Goal: Transaction & Acquisition: Book appointment/travel/reservation

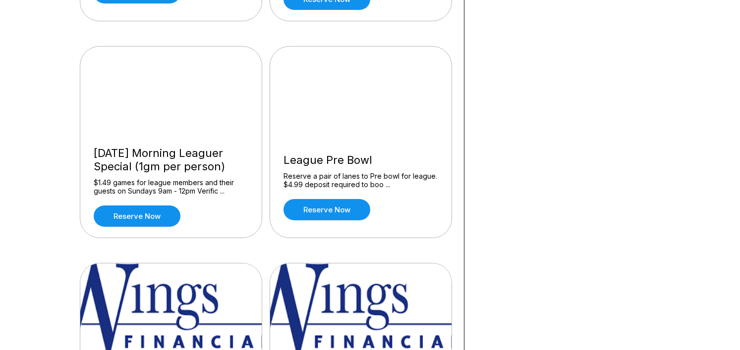
scroll to position [941, 0]
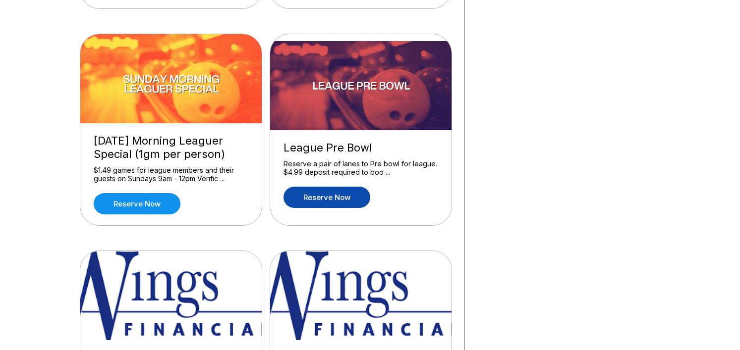
click at [347, 197] on link "Reserve now" at bounding box center [326, 197] width 87 height 21
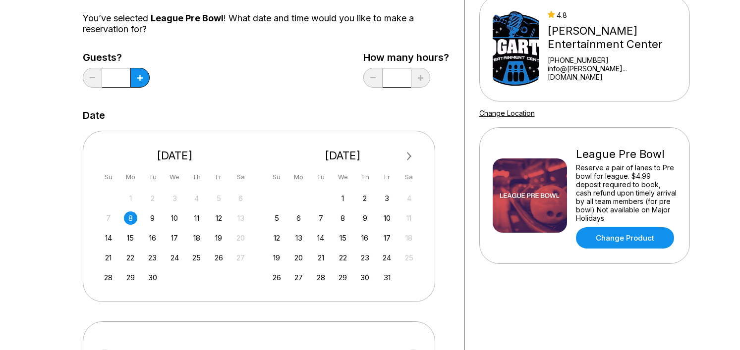
scroll to position [99, 0]
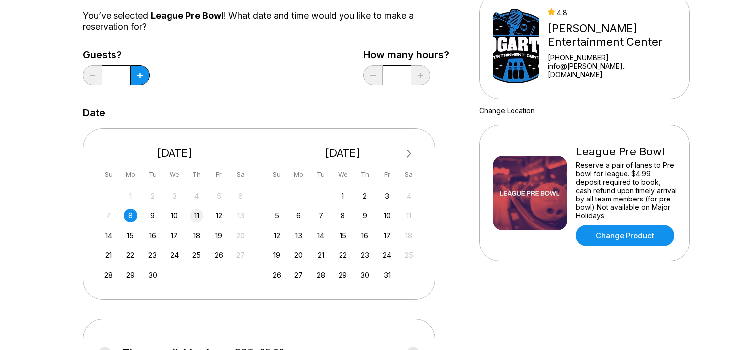
click at [197, 216] on div "11" at bounding box center [196, 215] width 13 height 13
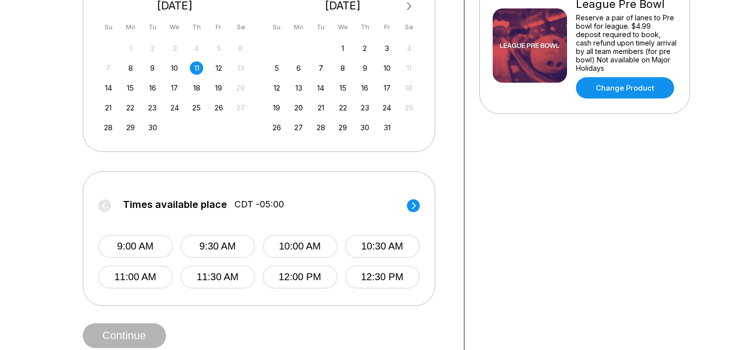
scroll to position [248, 0]
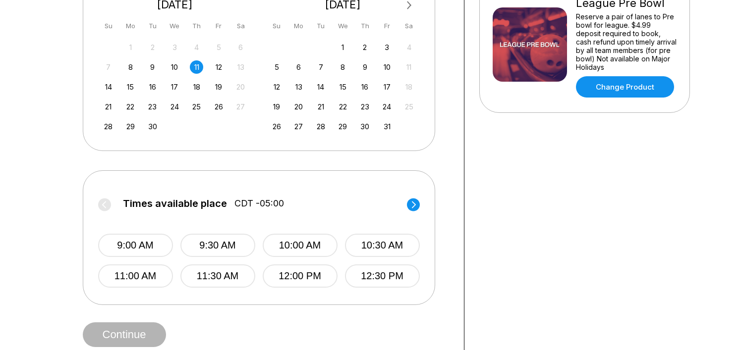
click at [414, 206] on icon at bounding box center [413, 204] width 4 height 7
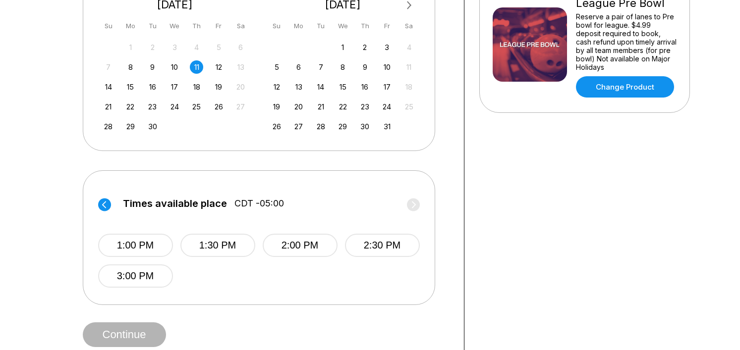
click at [106, 204] on circle at bounding box center [104, 204] width 13 height 13
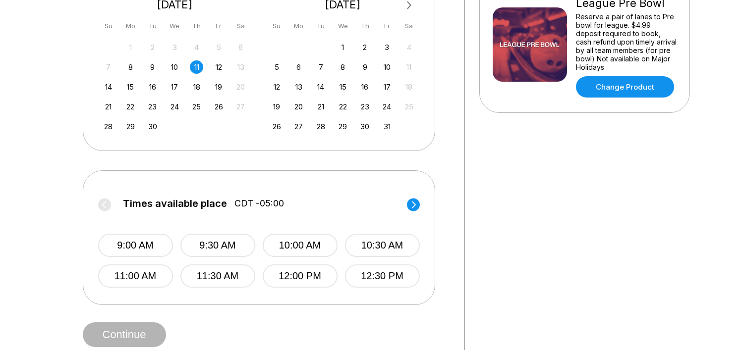
click at [408, 202] on circle at bounding box center [413, 204] width 13 height 13
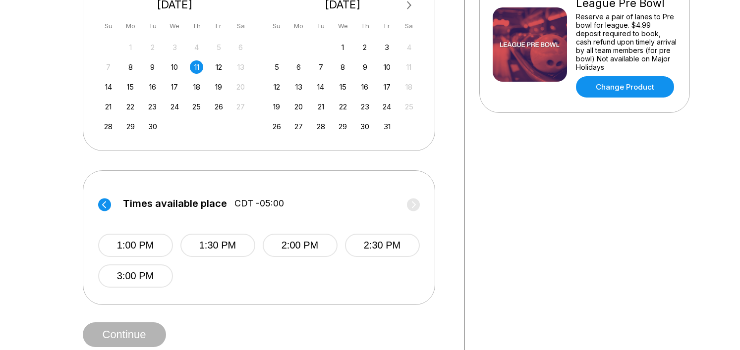
click at [412, 203] on label "Times available place CDT -05:00" at bounding box center [258, 206] width 321 height 16
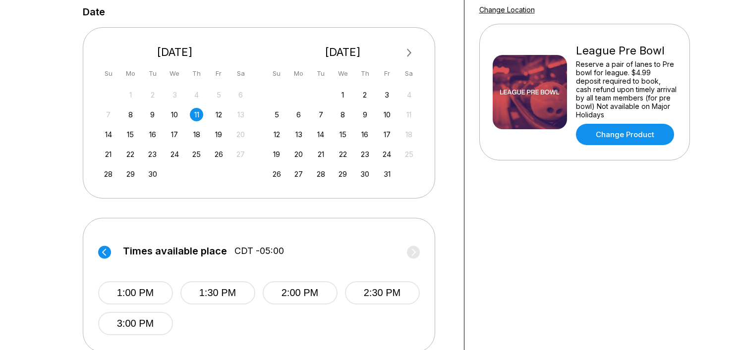
scroll to position [149, 0]
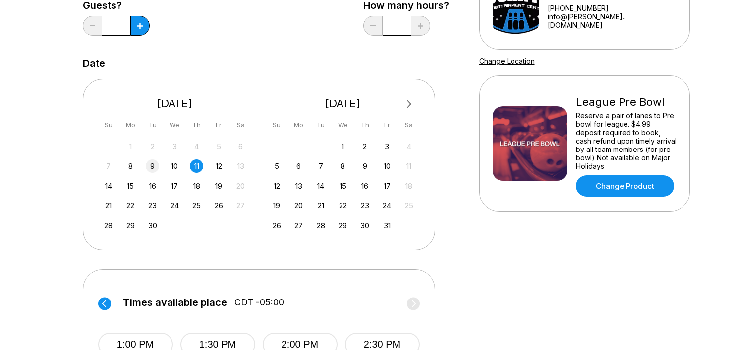
click at [156, 170] on div "9" at bounding box center [152, 166] width 13 height 13
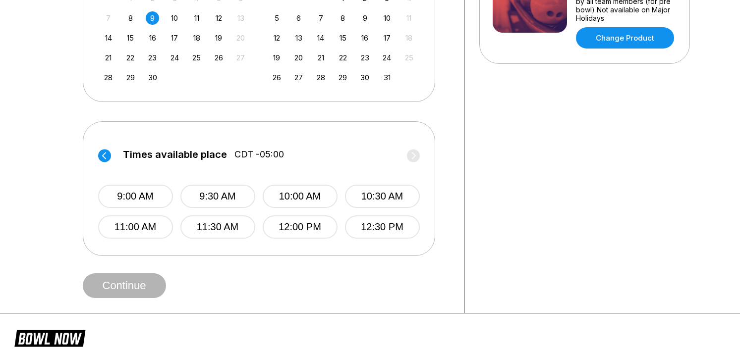
scroll to position [297, 0]
click at [414, 158] on circle at bounding box center [413, 155] width 13 height 13
click at [414, 158] on label "Times available place CDT -05:00" at bounding box center [259, 157] width 321 height 16
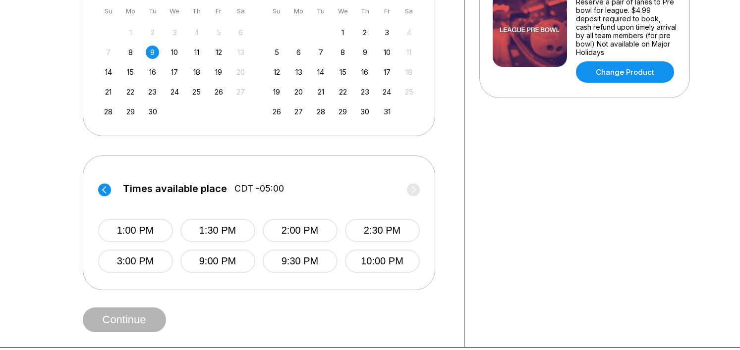
scroll to position [248, 0]
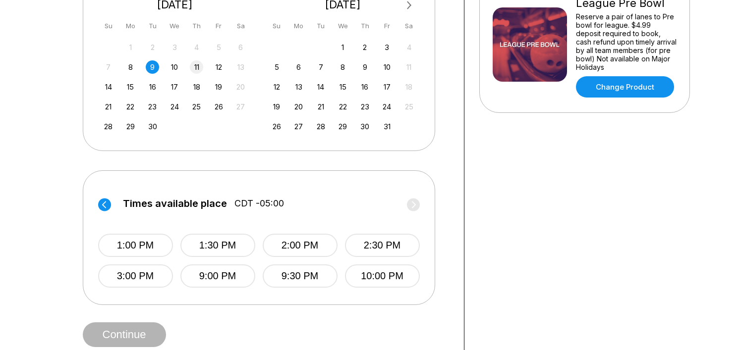
click at [196, 69] on div "11" at bounding box center [196, 66] width 13 height 13
click at [413, 206] on circle at bounding box center [413, 204] width 13 height 13
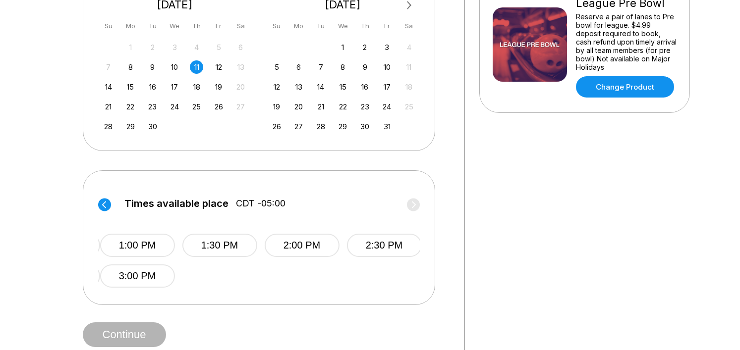
click at [413, 206] on label "Times available place CDT -05:00" at bounding box center [260, 206] width 321 height 16
click at [413, 206] on label "Times available place CDT -05:00" at bounding box center [259, 206] width 321 height 16
click at [223, 69] on div "12" at bounding box center [218, 66] width 13 height 13
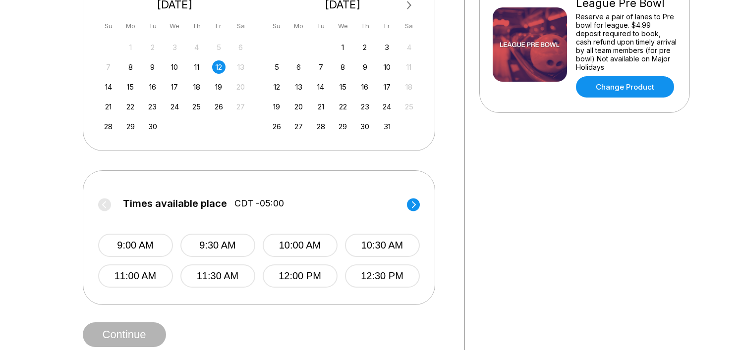
click at [406, 195] on div "Times available place CDT -05:00 9:00 AM 9:30 AM 10:00 AM 10:30 AM 11:00 AM 11:…" at bounding box center [258, 237] width 321 height 102
click at [413, 203] on icon at bounding box center [413, 204] width 4 height 7
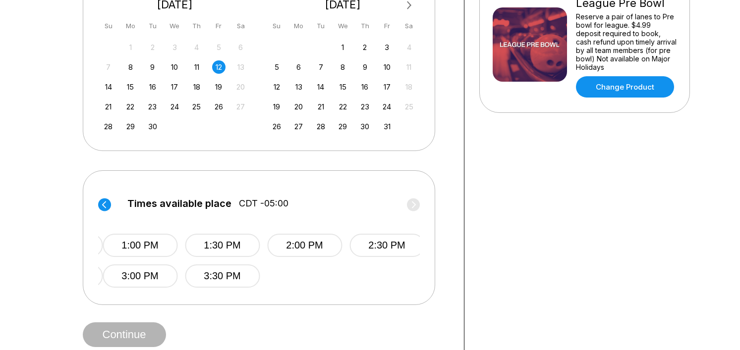
click at [413, 203] on label "Times available place CDT -05:00" at bounding box center [263, 206] width 321 height 16
click at [178, 68] on div "10" at bounding box center [174, 66] width 13 height 13
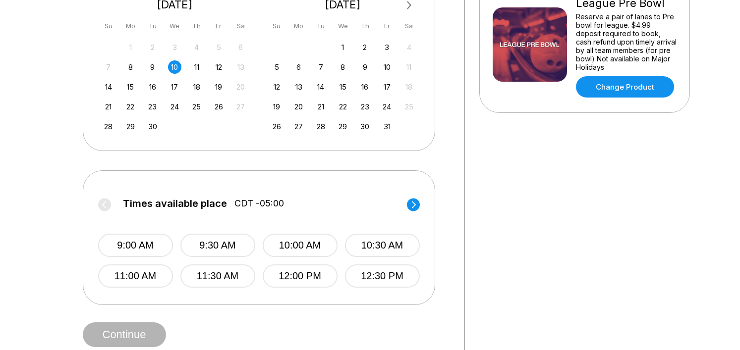
click at [407, 204] on circle at bounding box center [413, 204] width 13 height 13
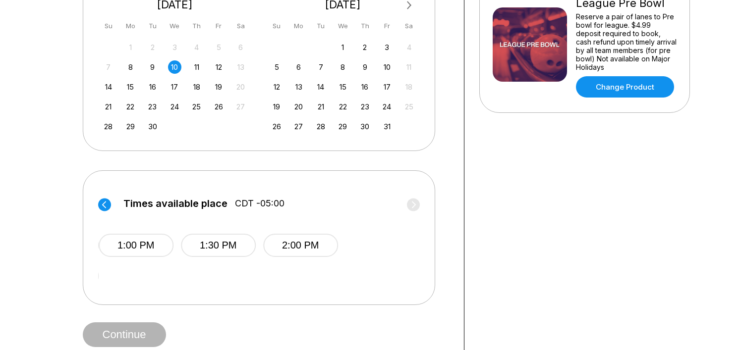
click at [411, 202] on label "Times available place CDT -05:00" at bounding box center [259, 206] width 321 height 16
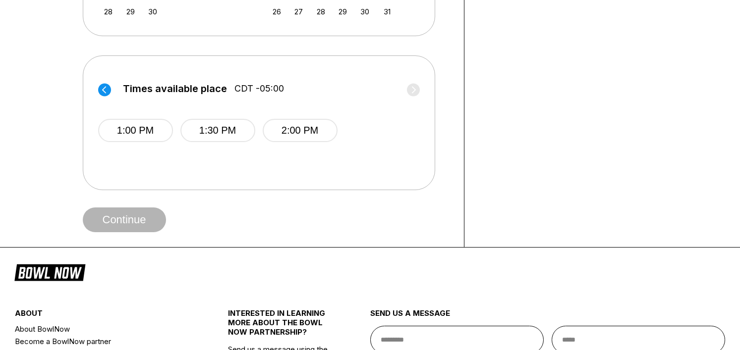
scroll to position [396, 0]
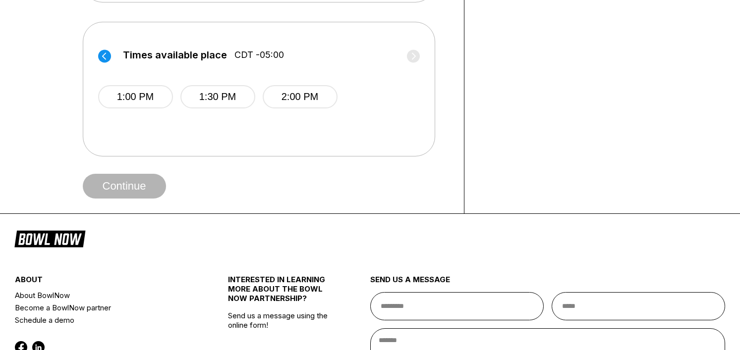
click at [404, 58] on label "Times available place CDT -05:00" at bounding box center [258, 58] width 321 height 16
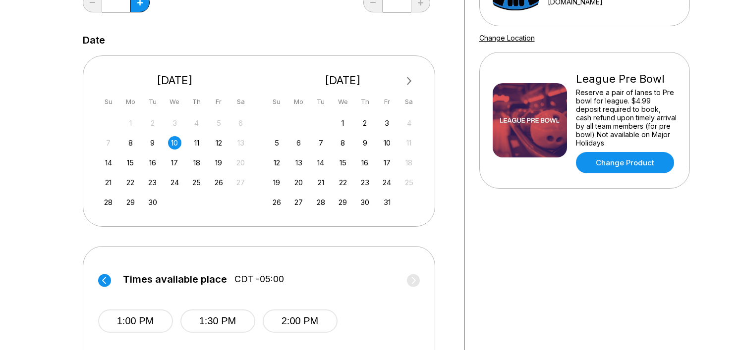
scroll to position [149, 0]
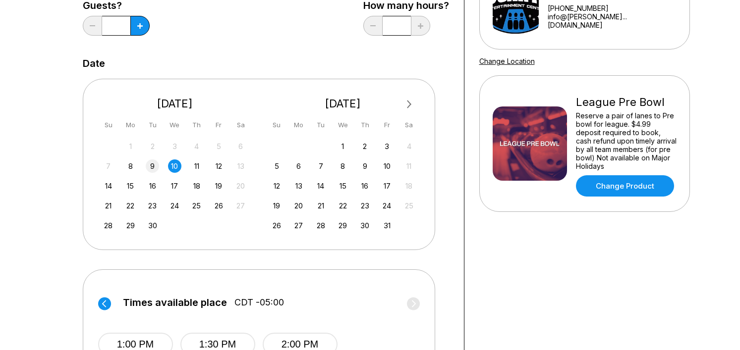
click at [148, 164] on div "9" at bounding box center [152, 166] width 13 height 13
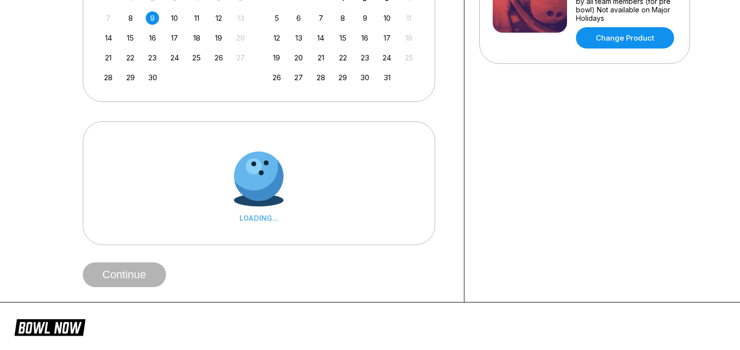
scroll to position [297, 0]
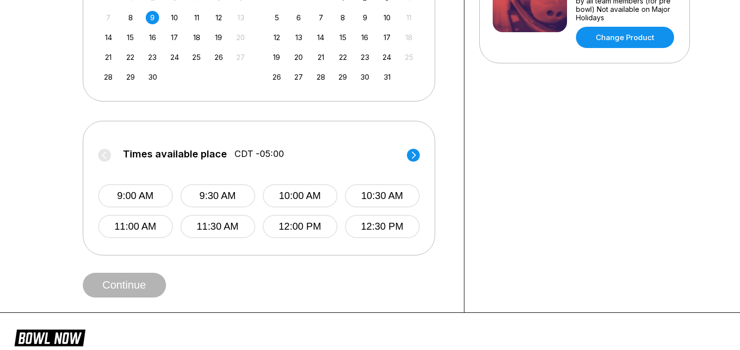
click at [413, 156] on circle at bounding box center [413, 155] width 13 height 13
click at [413, 156] on label "Times available place CDT -05:00" at bounding box center [260, 157] width 321 height 16
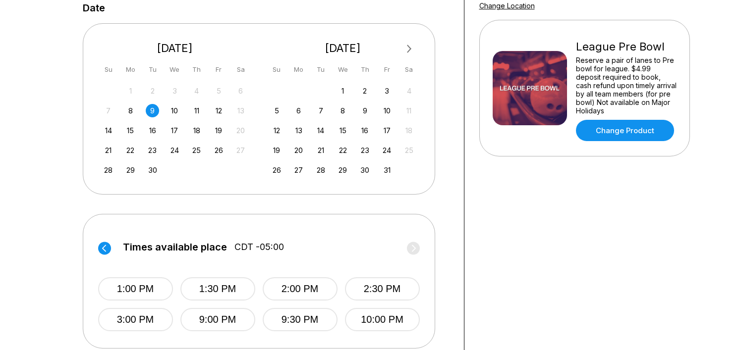
scroll to position [198, 0]
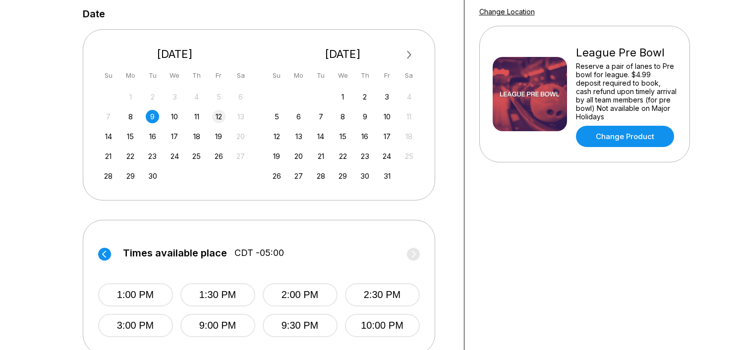
click at [216, 120] on div "12" at bounding box center [218, 116] width 13 height 13
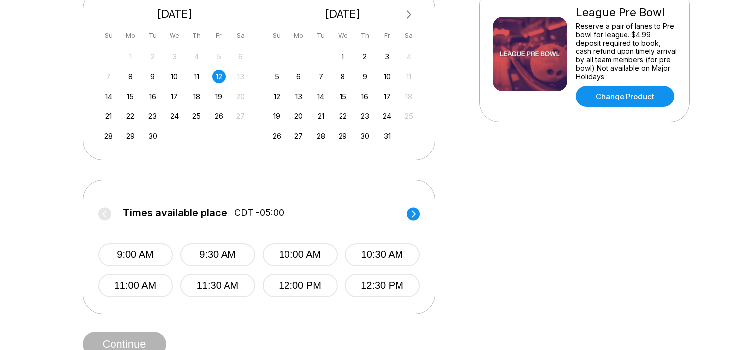
scroll to position [248, 0]
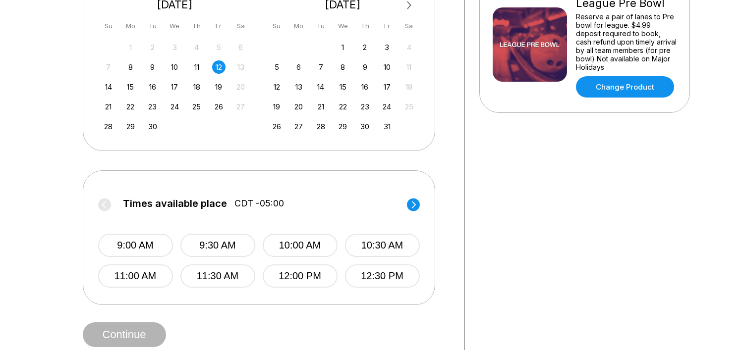
click at [412, 206] on circle at bounding box center [413, 204] width 13 height 13
click at [412, 207] on label "Times available place CDT -05:00" at bounding box center [258, 206] width 321 height 16
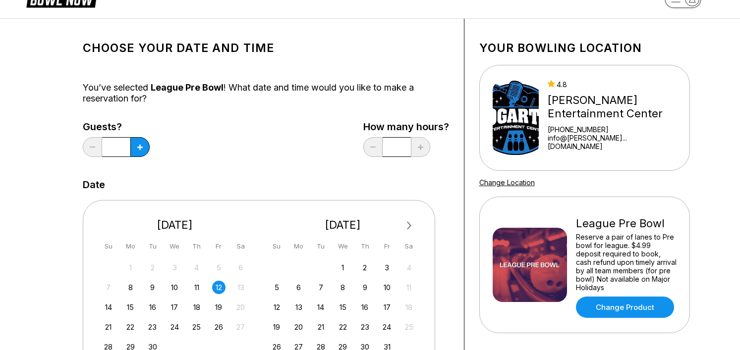
scroll to position [214, 0]
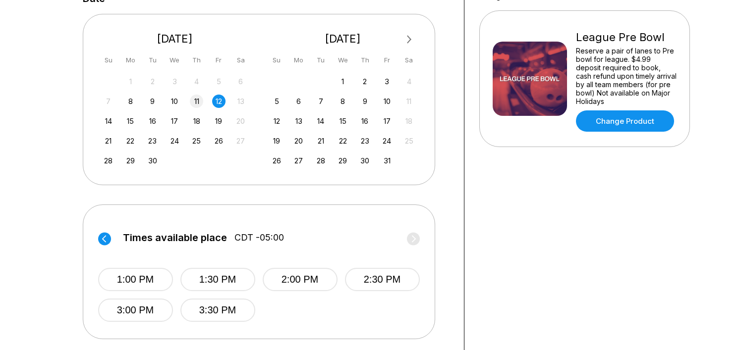
click at [202, 103] on div "11" at bounding box center [196, 101] width 13 height 13
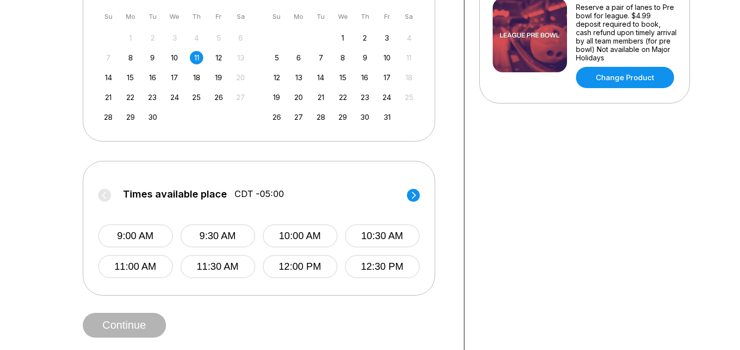
scroll to position [313, 0]
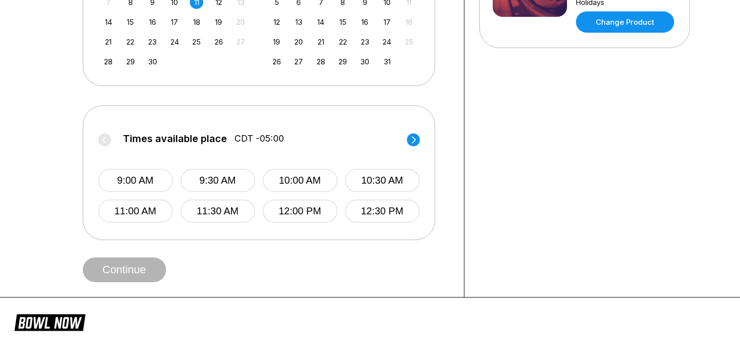
click at [420, 142] on div "Times available place CDT -05:00 9:00 AM 9:30 AM 10:00 AM 10:30 AM 11:00 AM 11:…" at bounding box center [259, 173] width 352 height 135
click at [417, 141] on circle at bounding box center [413, 139] width 13 height 13
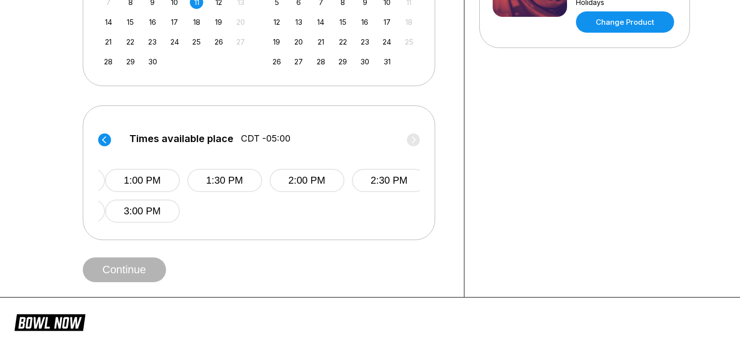
click at [417, 141] on label "Times available place CDT -05:00" at bounding box center [265, 141] width 321 height 16
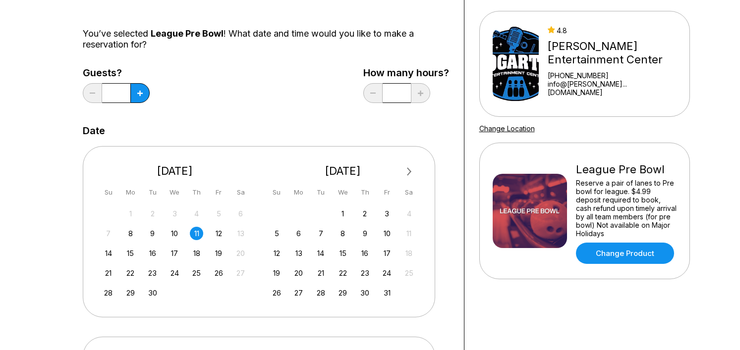
scroll to position [65, 0]
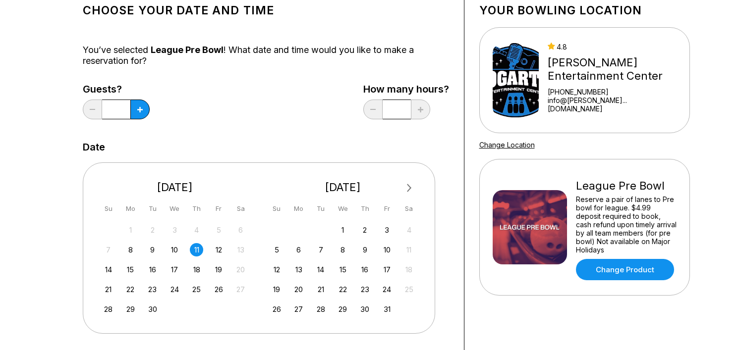
click at [183, 257] on div "7 8 9 10 11 12 13" at bounding box center [175, 249] width 149 height 15
click at [176, 253] on div "10" at bounding box center [174, 249] width 13 height 13
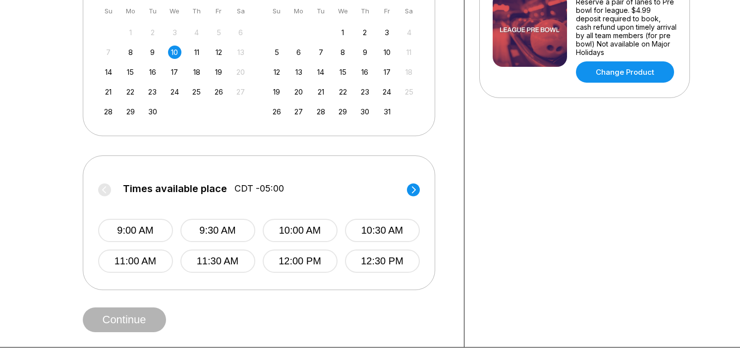
scroll to position [263, 0]
click at [417, 195] on icon at bounding box center [413, 189] width 13 height 13
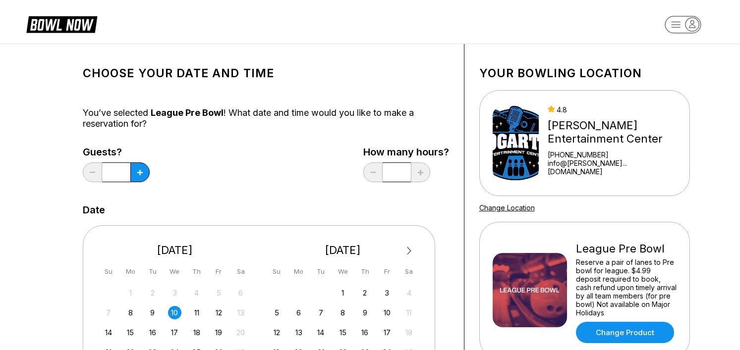
scroll to position [0, 0]
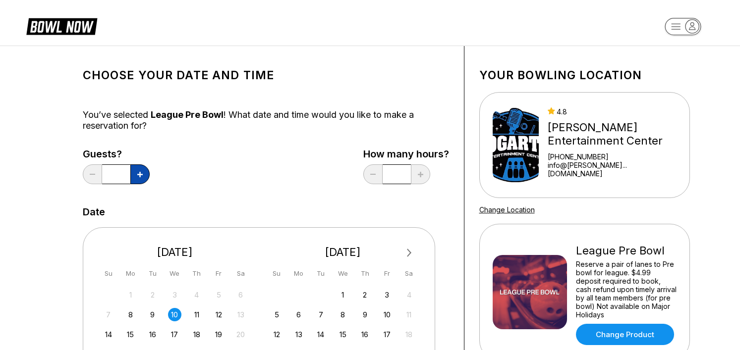
click at [138, 179] on button at bounding box center [139, 174] width 19 height 20
type input "*"
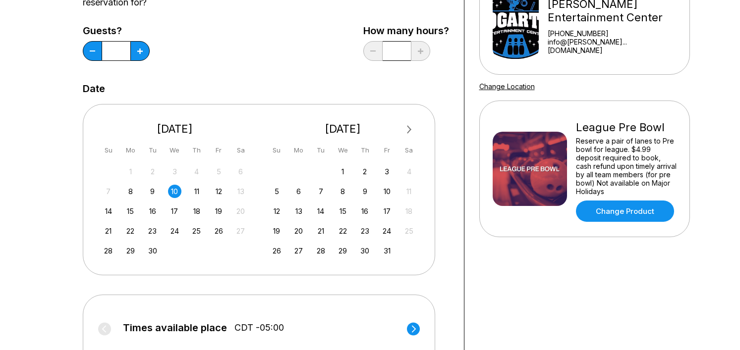
scroll to position [248, 0]
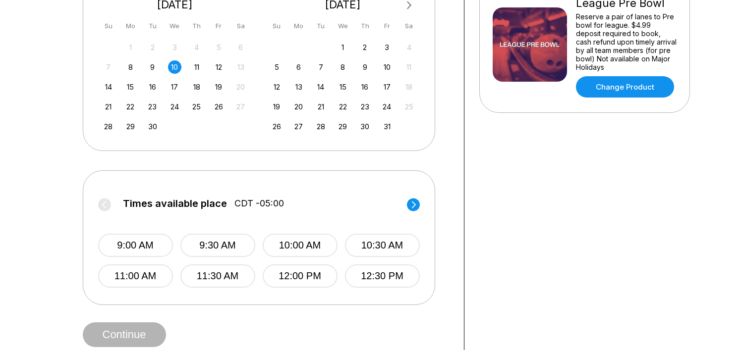
click at [405, 206] on label "Times available place CDT -05:00" at bounding box center [258, 206] width 321 height 16
click at [410, 205] on circle at bounding box center [413, 204] width 13 height 13
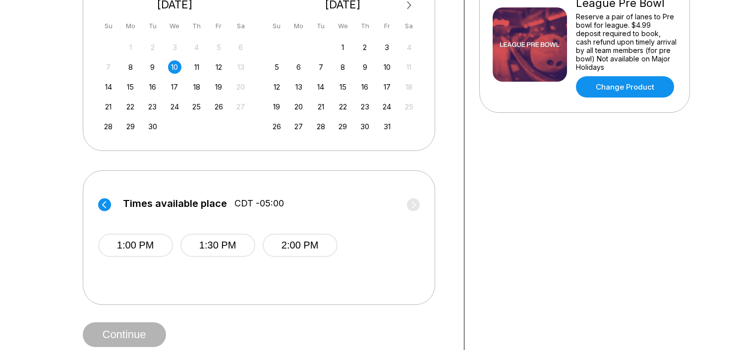
click at [414, 204] on label "Times available place CDT -05:00" at bounding box center [258, 206] width 321 height 16
click at [106, 210] on circle at bounding box center [104, 204] width 13 height 13
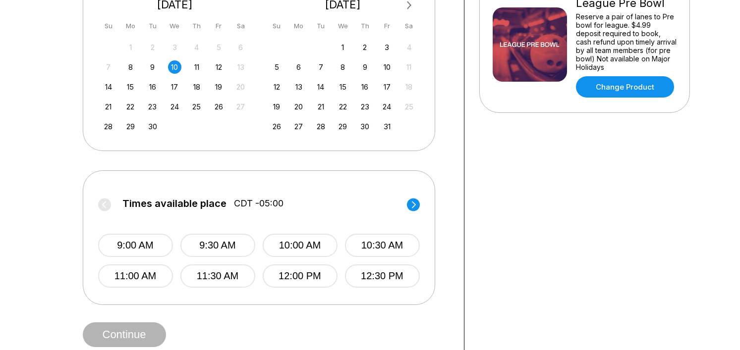
click at [203, 71] on div "7 8 9 10 11 12 13" at bounding box center [175, 66] width 149 height 15
click at [213, 69] on div "12" at bounding box center [218, 66] width 13 height 13
click at [409, 204] on circle at bounding box center [413, 204] width 13 height 13
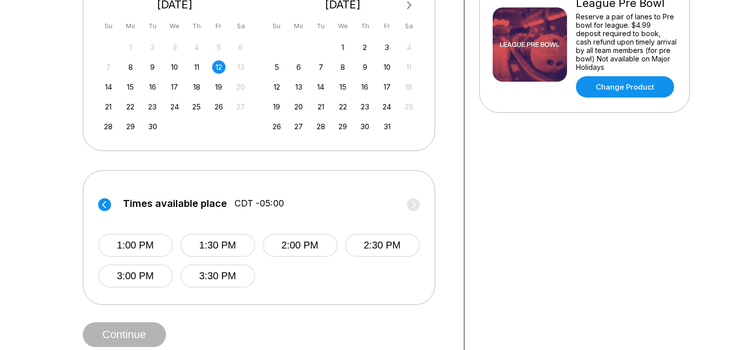
click at [158, 62] on div "7 8 9 10 11 12 13" at bounding box center [175, 66] width 149 height 15
click at [154, 70] on div "9" at bounding box center [152, 66] width 13 height 13
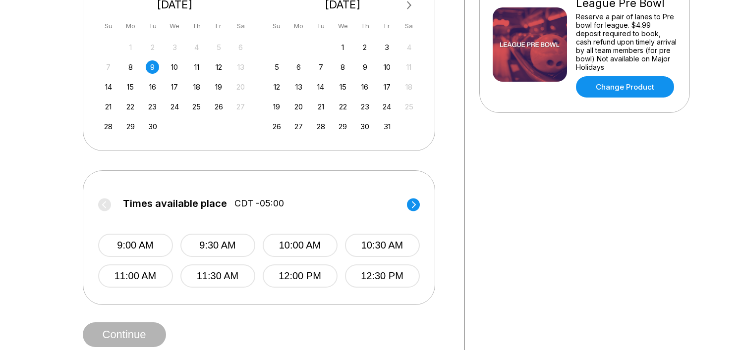
click at [409, 206] on circle at bounding box center [413, 204] width 13 height 13
click at [106, 206] on circle at bounding box center [104, 204] width 13 height 13
click at [172, 67] on div "10" at bounding box center [174, 66] width 13 height 13
click at [414, 200] on circle at bounding box center [413, 204] width 13 height 13
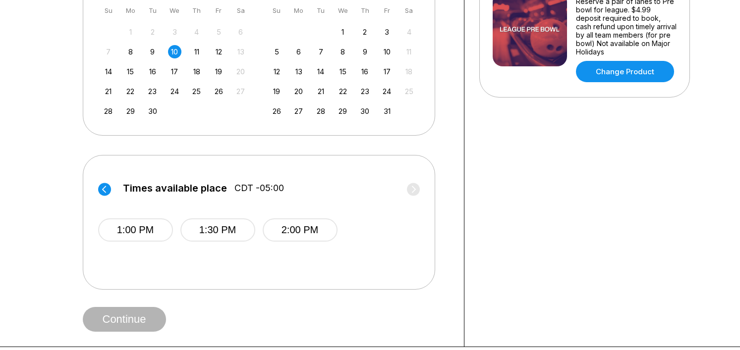
scroll to position [214, 0]
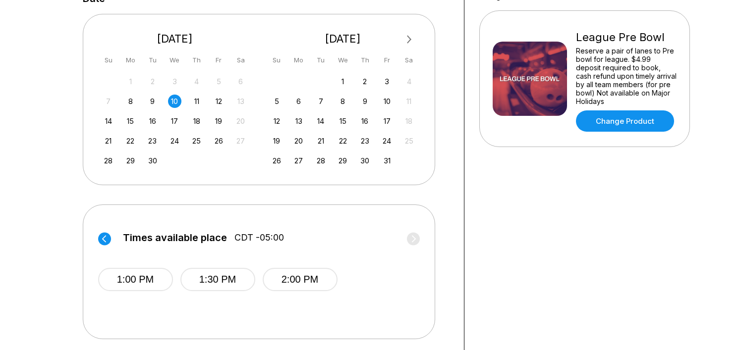
click at [107, 237] on circle at bounding box center [104, 238] width 13 height 13
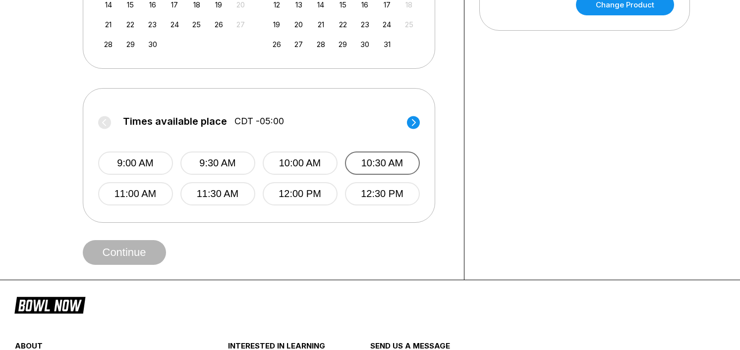
scroll to position [313, 0]
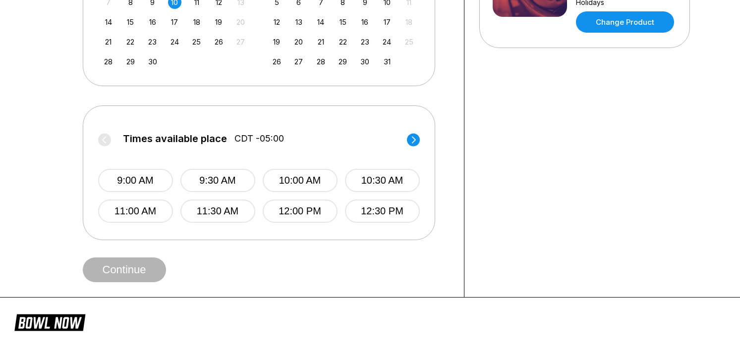
click at [411, 148] on label "Times available place CDT -05:00" at bounding box center [258, 141] width 321 height 16
click at [412, 141] on circle at bounding box center [413, 139] width 13 height 13
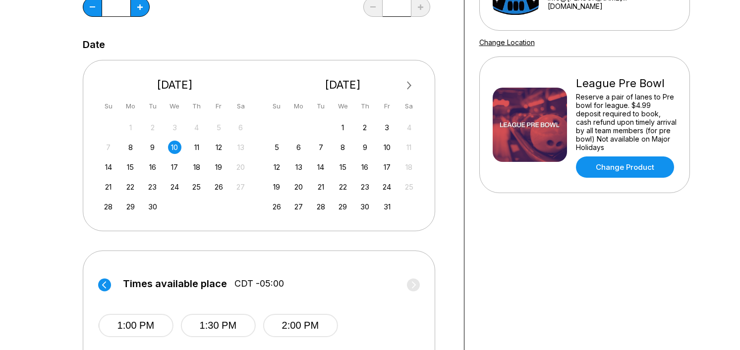
scroll to position [164, 0]
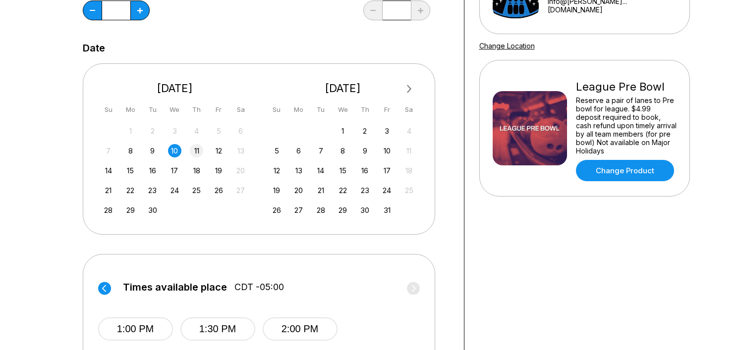
click at [197, 147] on div "11" at bounding box center [196, 150] width 13 height 13
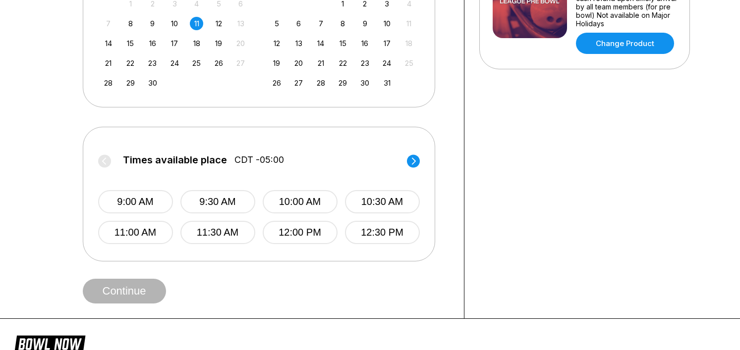
scroll to position [263, 0]
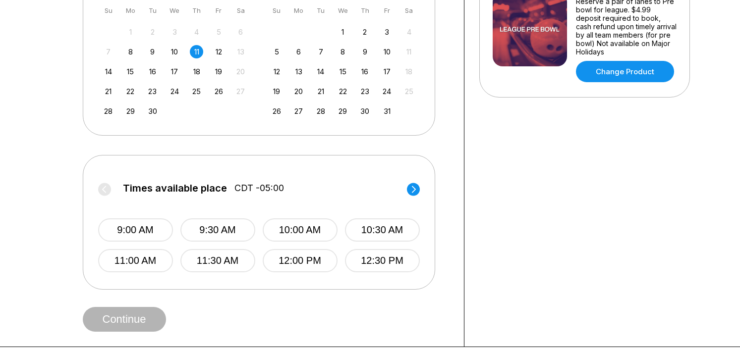
click at [407, 185] on icon at bounding box center [413, 189] width 13 height 13
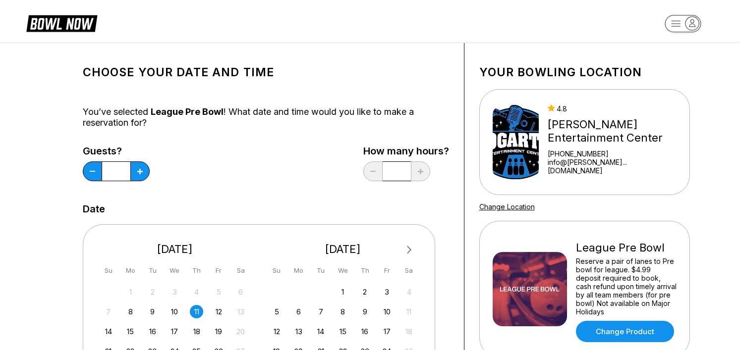
scroll to position [0, 0]
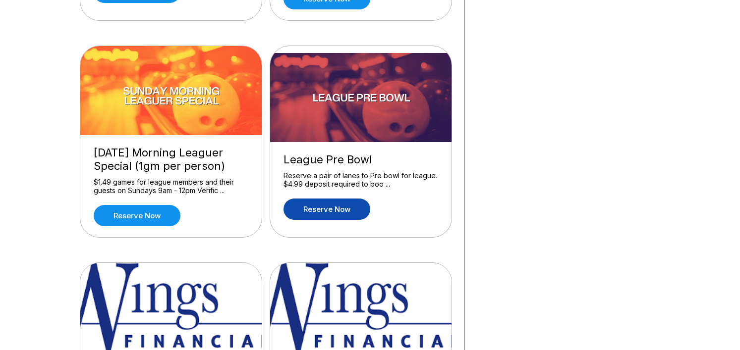
scroll to position [941, 0]
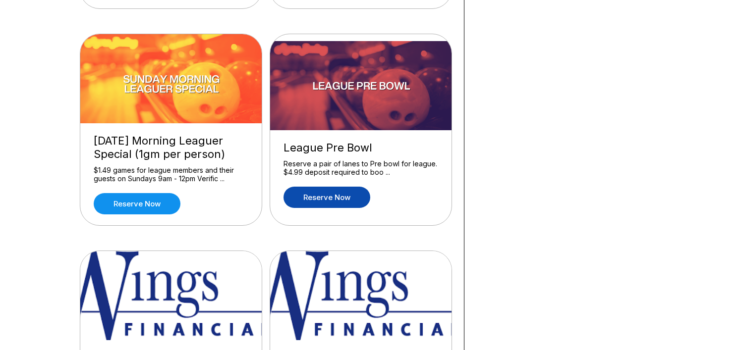
click at [344, 190] on link "Reserve now" at bounding box center [326, 197] width 87 height 21
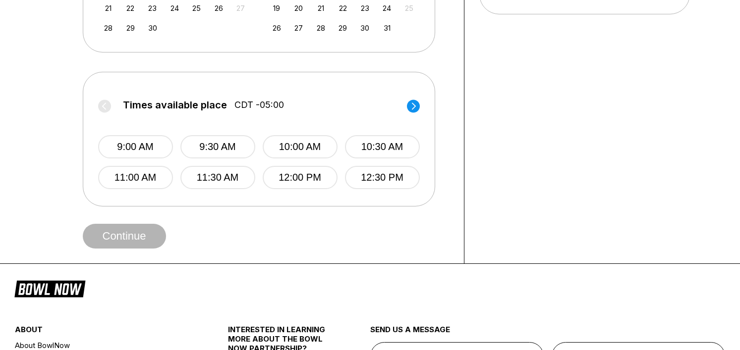
scroll to position [347, 0]
click at [409, 108] on circle at bounding box center [413, 105] width 13 height 13
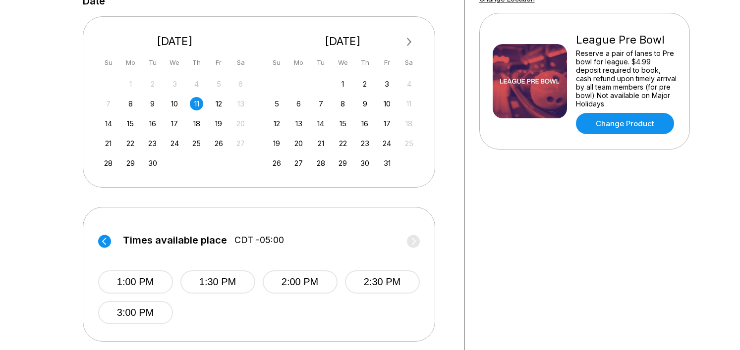
scroll to position [198, 0]
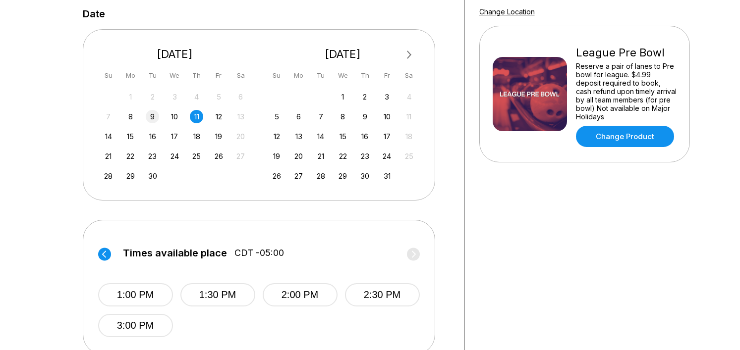
click at [150, 119] on div "9" at bounding box center [152, 116] width 13 height 13
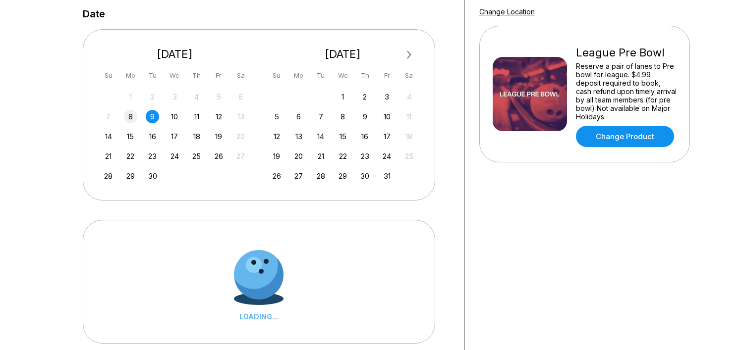
click at [133, 118] on div "8" at bounding box center [130, 116] width 13 height 13
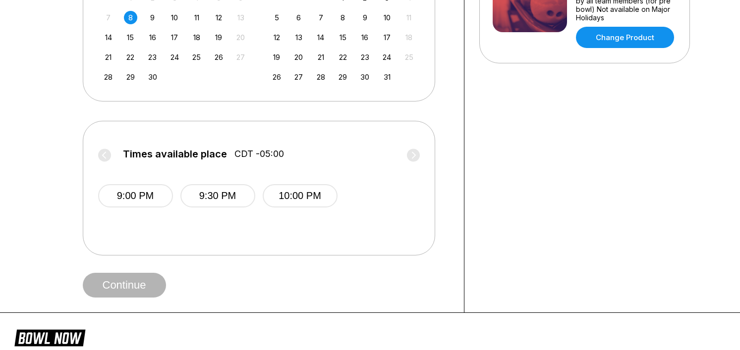
click at [413, 156] on label "Times available place CDT -05:00" at bounding box center [258, 157] width 321 height 16
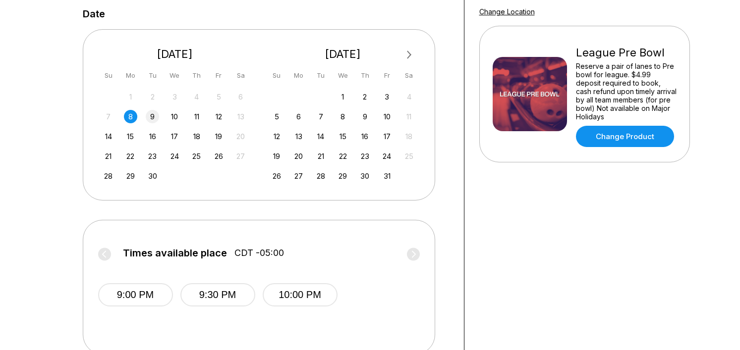
drag, startPoint x: 146, startPoint y: 121, endPoint x: 147, endPoint y: 116, distance: 5.2
click at [146, 121] on div "7 8 9 10 11 12 13" at bounding box center [175, 115] width 149 height 15
click at [147, 116] on div "9" at bounding box center [152, 116] width 13 height 13
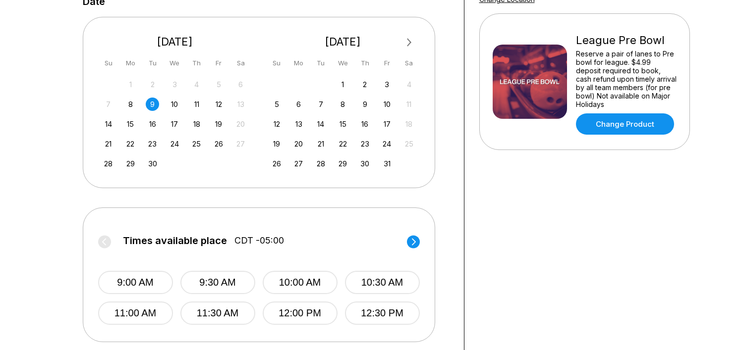
scroll to position [248, 0]
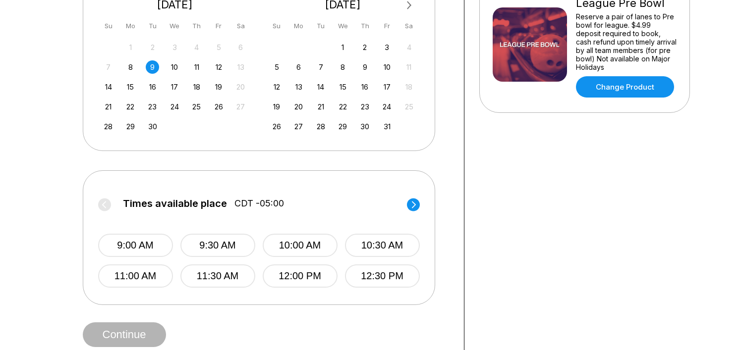
click at [414, 206] on icon at bounding box center [413, 204] width 4 height 7
click at [414, 206] on label "Times available place CDT -05:00" at bounding box center [258, 206] width 321 height 16
click at [169, 70] on div "10" at bounding box center [174, 66] width 13 height 13
click at [413, 205] on circle at bounding box center [413, 204] width 13 height 13
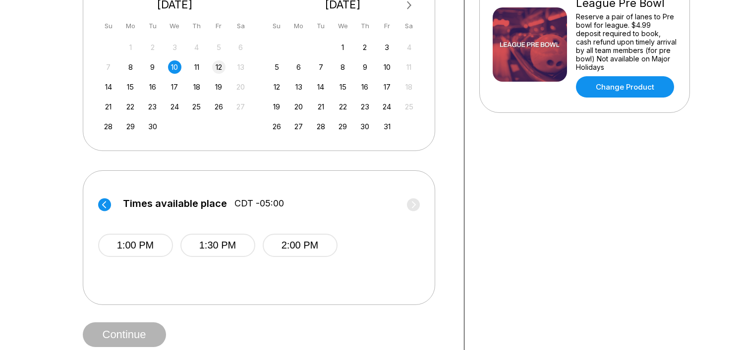
click at [223, 64] on div "12" at bounding box center [218, 66] width 13 height 13
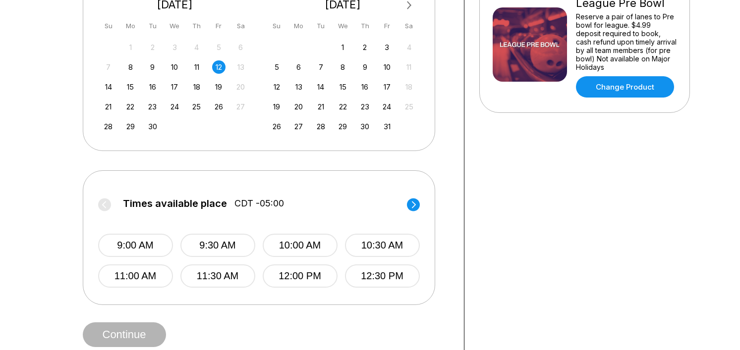
click at [406, 205] on label "Times available place CDT -05:00" at bounding box center [258, 206] width 321 height 16
click at [408, 205] on circle at bounding box center [413, 204] width 13 height 13
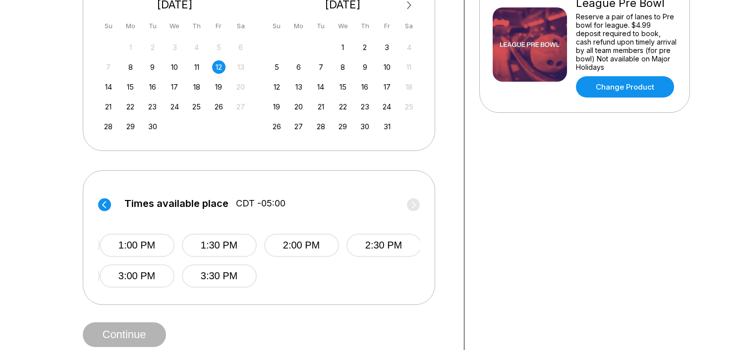
click at [412, 206] on label "Times available place CDT -05:00" at bounding box center [260, 206] width 321 height 16
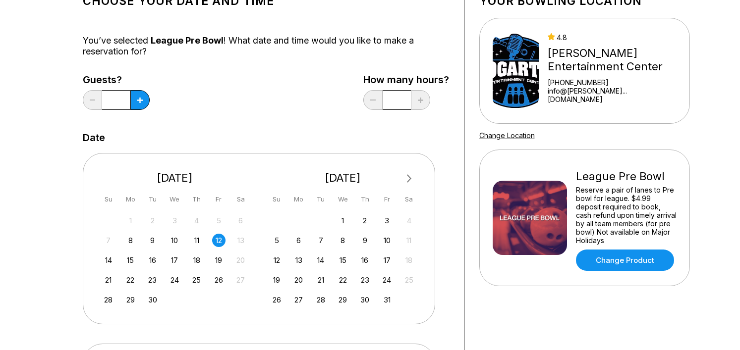
scroll to position [198, 0]
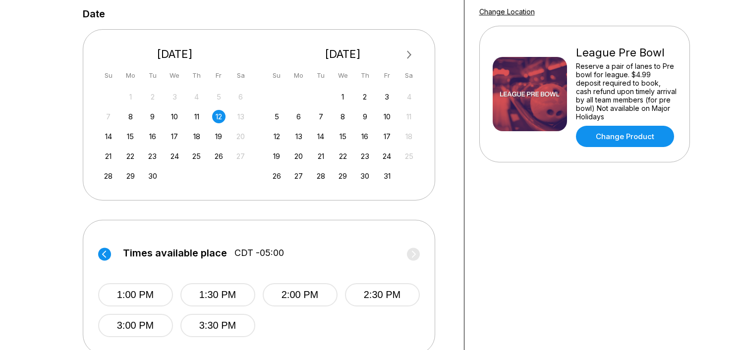
click at [135, 109] on div "7 8 9 10 11 12 13" at bounding box center [175, 115] width 149 height 15
click at [136, 114] on div "8" at bounding box center [130, 116] width 13 height 13
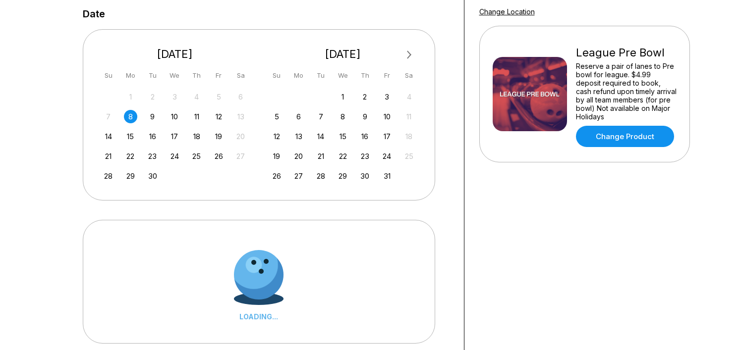
click at [163, 115] on div "7 8 9 10 11 12 13" at bounding box center [175, 115] width 149 height 15
click at [176, 116] on div "10" at bounding box center [174, 116] width 13 height 13
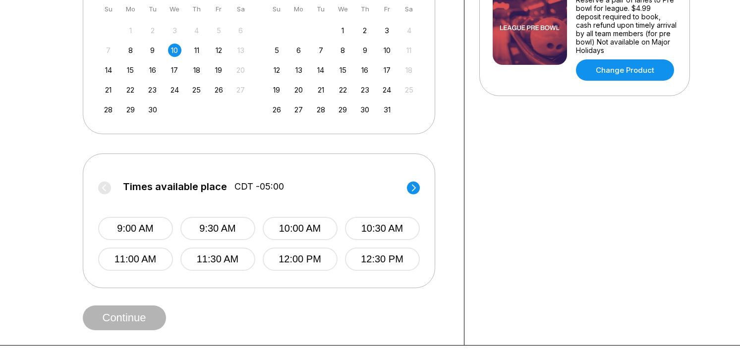
scroll to position [297, 0]
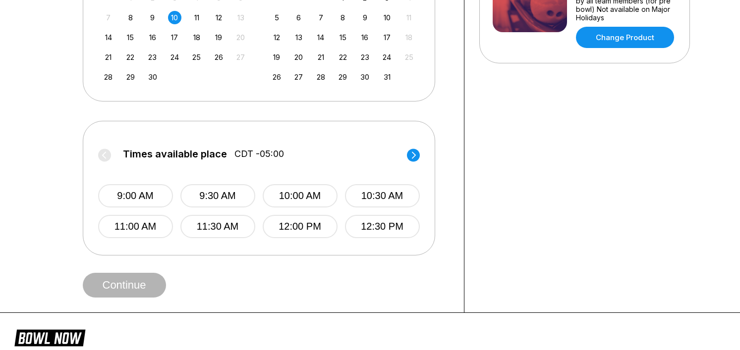
click at [427, 153] on div "Times available place CDT -05:00 9:00 AM 9:30 AM 10:00 AM 10:30 AM 11:00 AM 11:…" at bounding box center [259, 188] width 352 height 135
click at [417, 153] on circle at bounding box center [413, 155] width 13 height 13
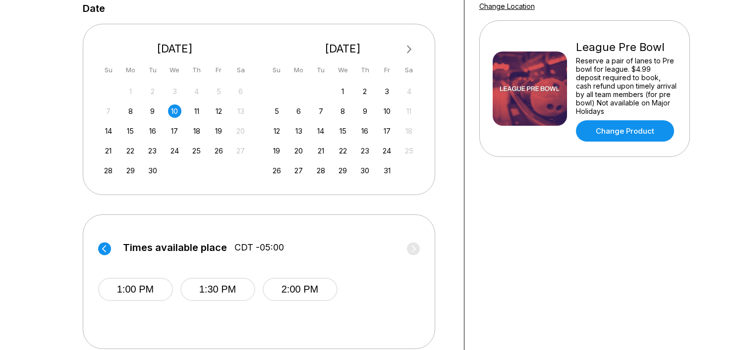
scroll to position [198, 0]
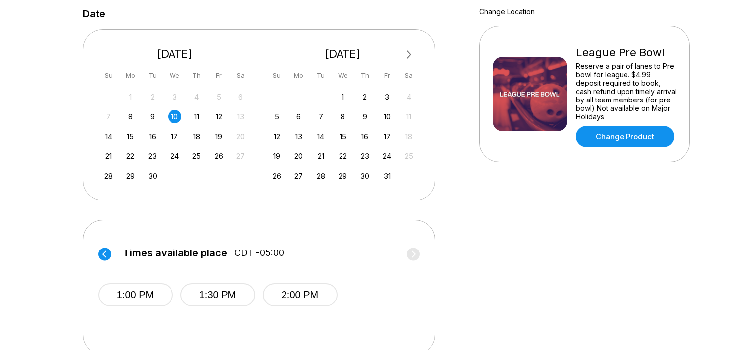
click at [205, 119] on div "7 8 9 10 11 12 13" at bounding box center [175, 115] width 149 height 15
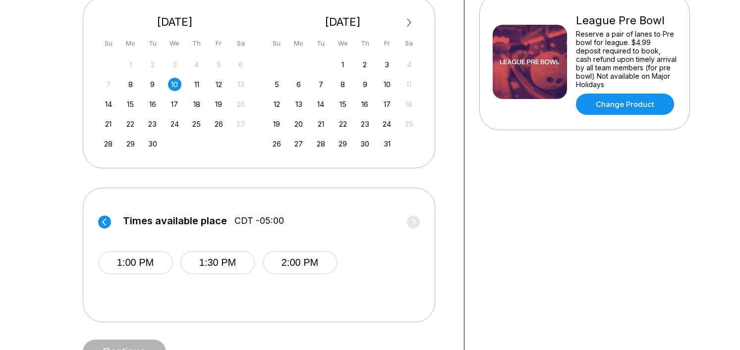
scroll to position [248, 0]
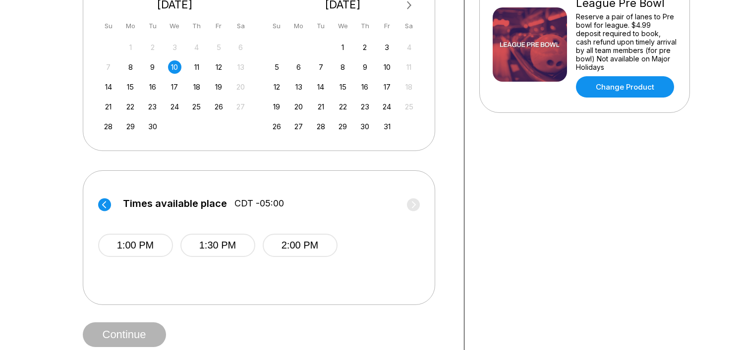
click at [196, 69] on div "11" at bounding box center [196, 66] width 13 height 13
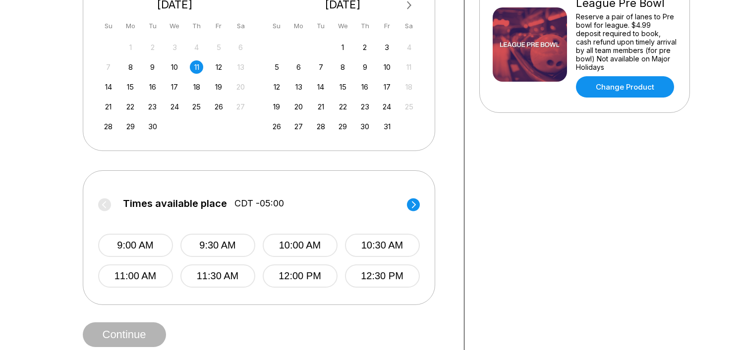
click at [407, 209] on icon at bounding box center [413, 204] width 13 height 13
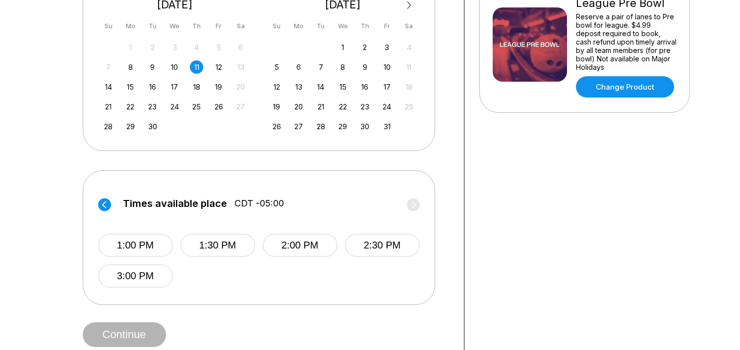
click at [224, 73] on div "7 8 9 10 11 12 13" at bounding box center [175, 66] width 149 height 15
click at [222, 67] on div "12" at bounding box center [218, 66] width 13 height 13
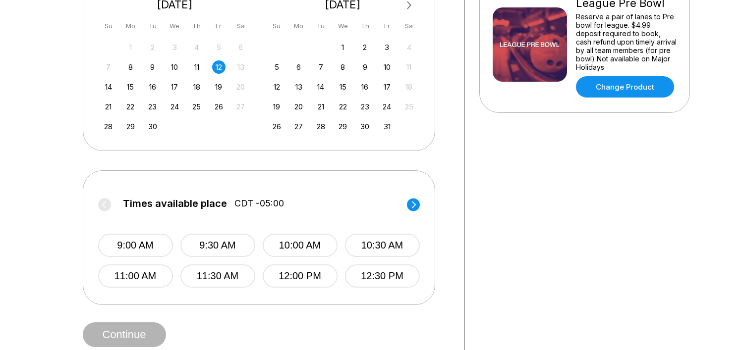
click at [414, 199] on circle at bounding box center [413, 204] width 13 height 13
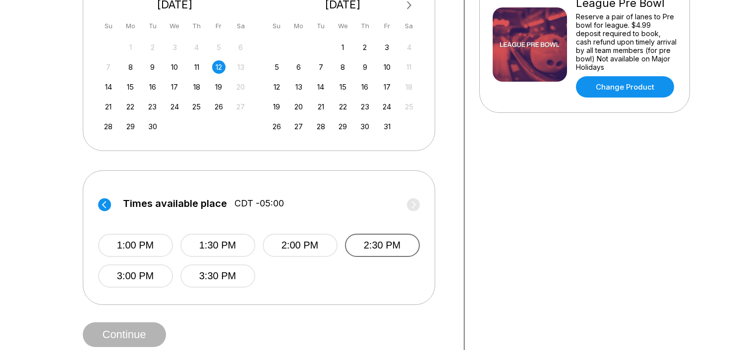
scroll to position [198, 0]
